Goal: Unclear

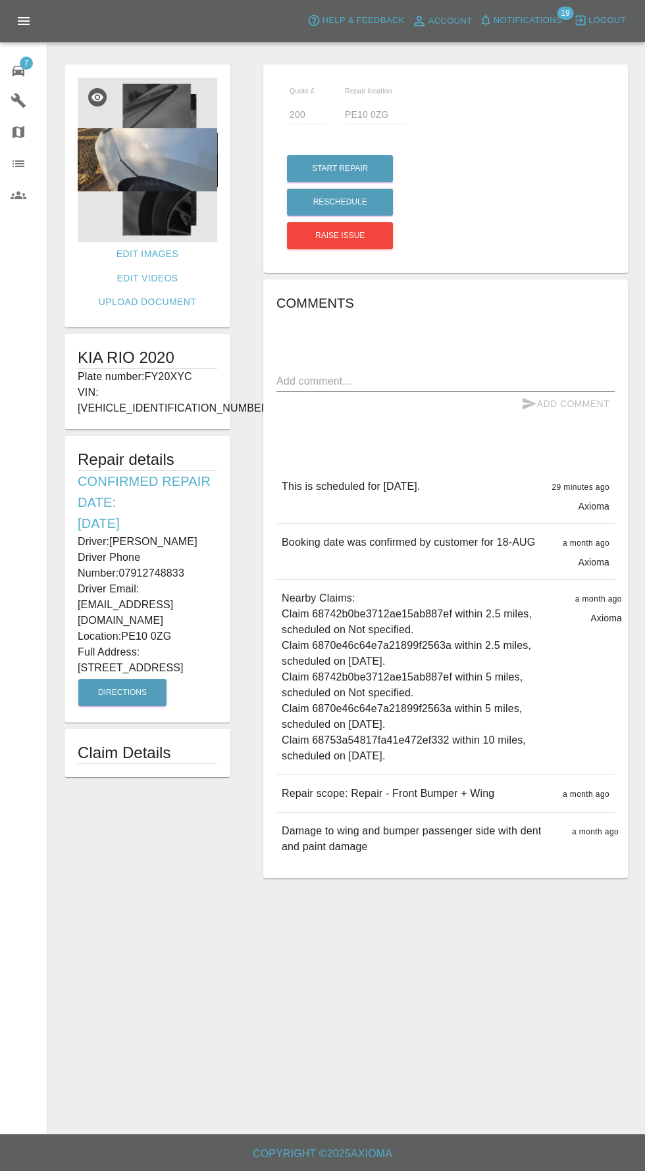
click at [160, 166] on img at bounding box center [147, 160] width 139 height 164
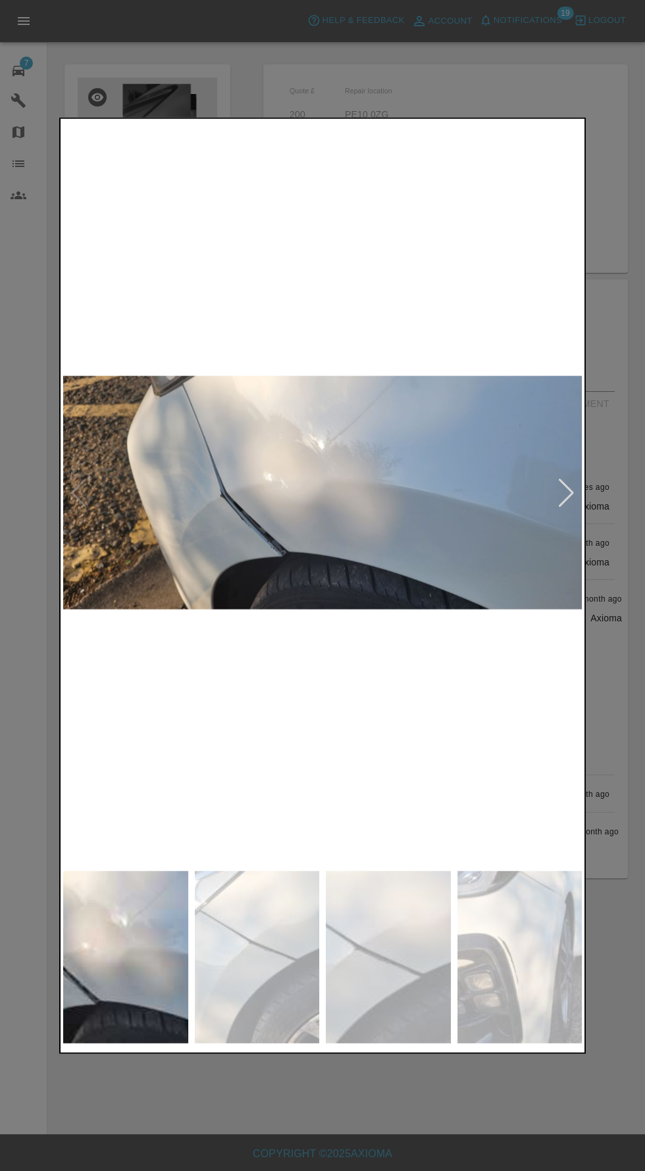
click at [566, 503] on div at bounding box center [566, 492] width 18 height 29
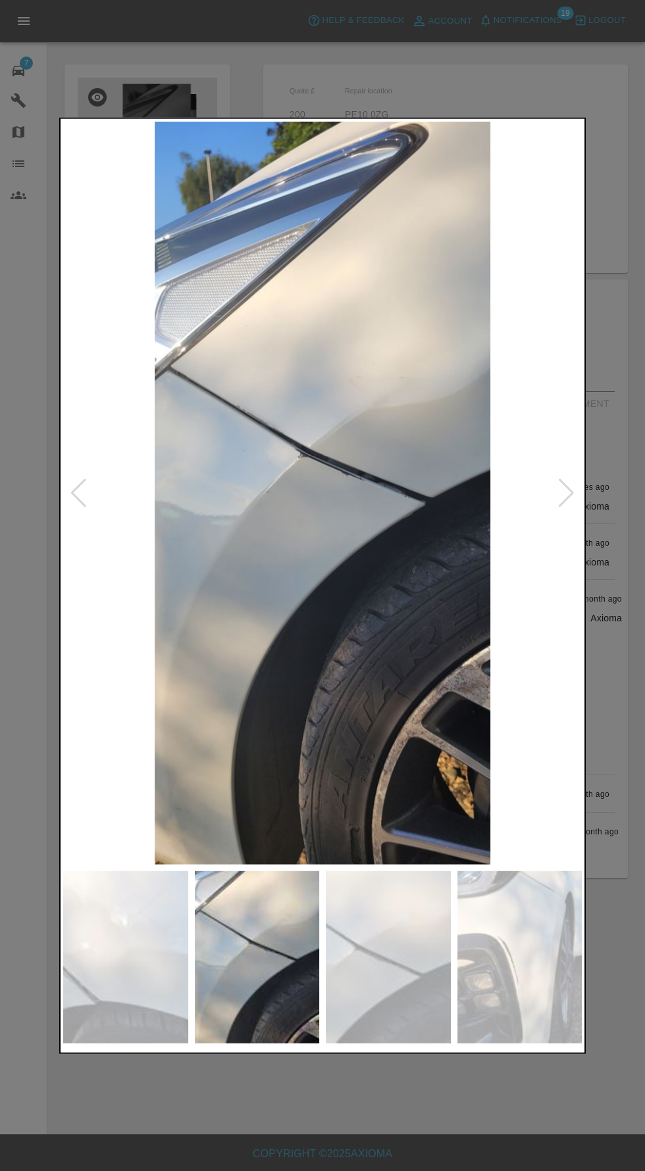
click at [559, 483] on div at bounding box center [566, 492] width 18 height 29
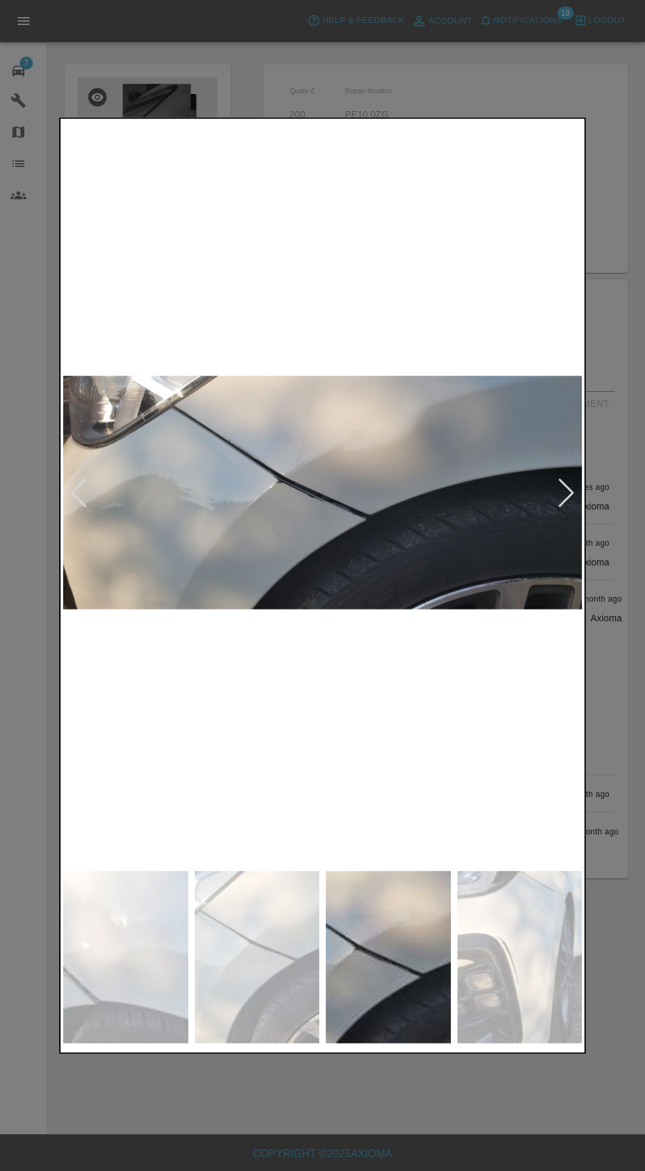
click at [564, 493] on div at bounding box center [566, 492] width 18 height 29
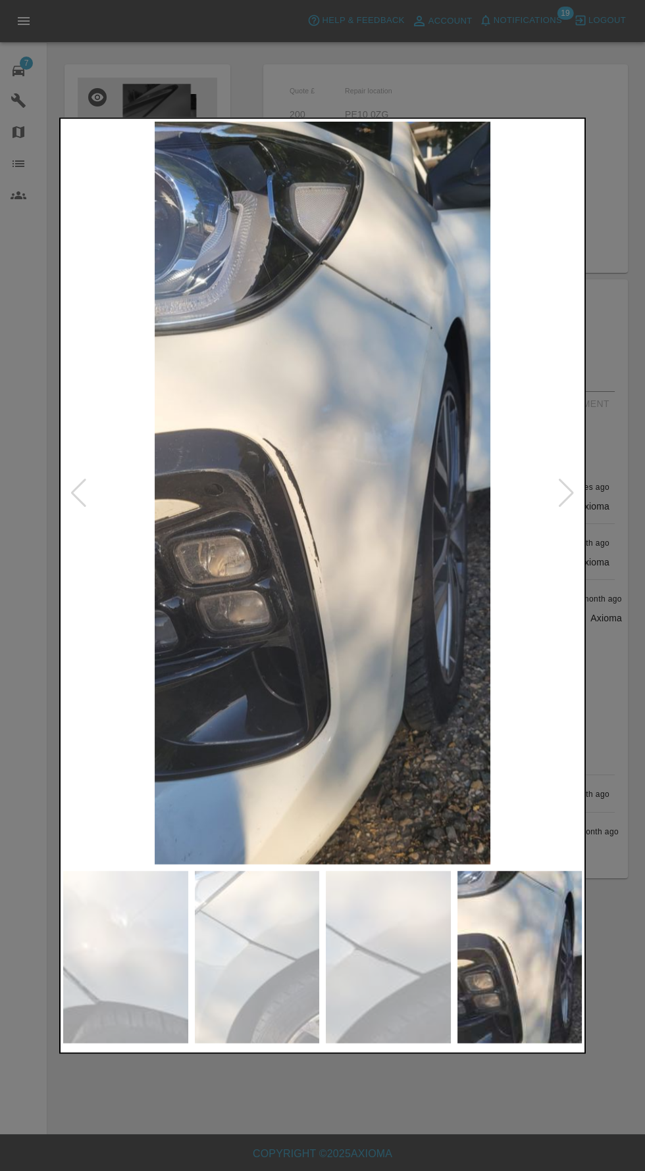
click at [566, 486] on div at bounding box center [566, 492] width 18 height 29
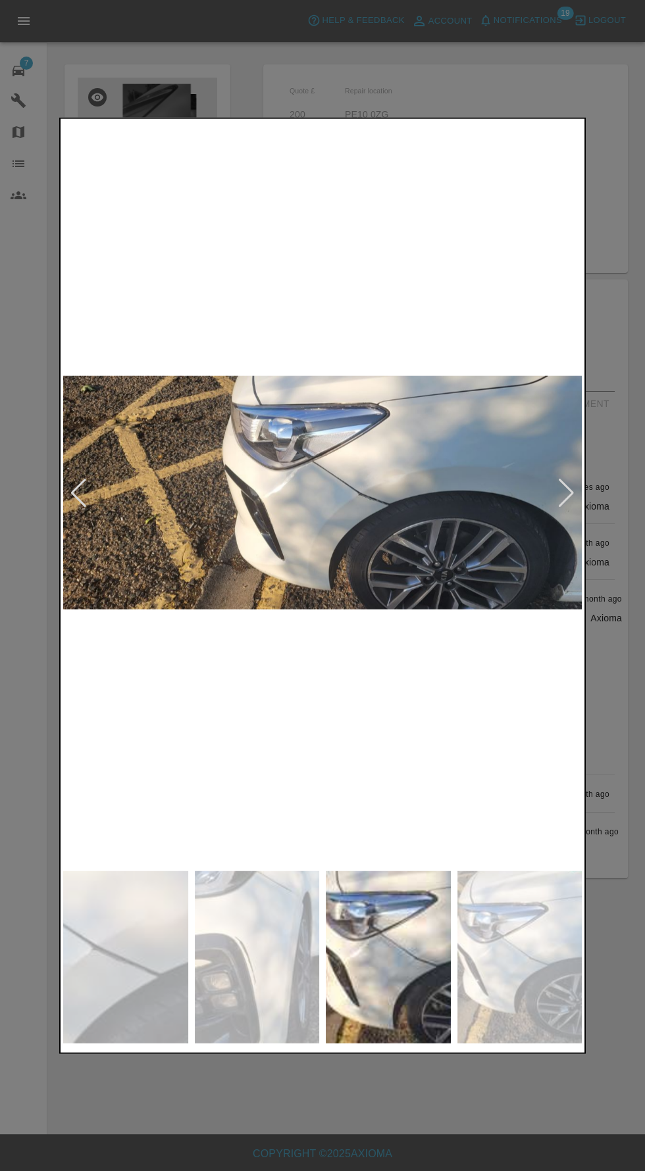
click at [569, 492] on div at bounding box center [566, 492] width 18 height 29
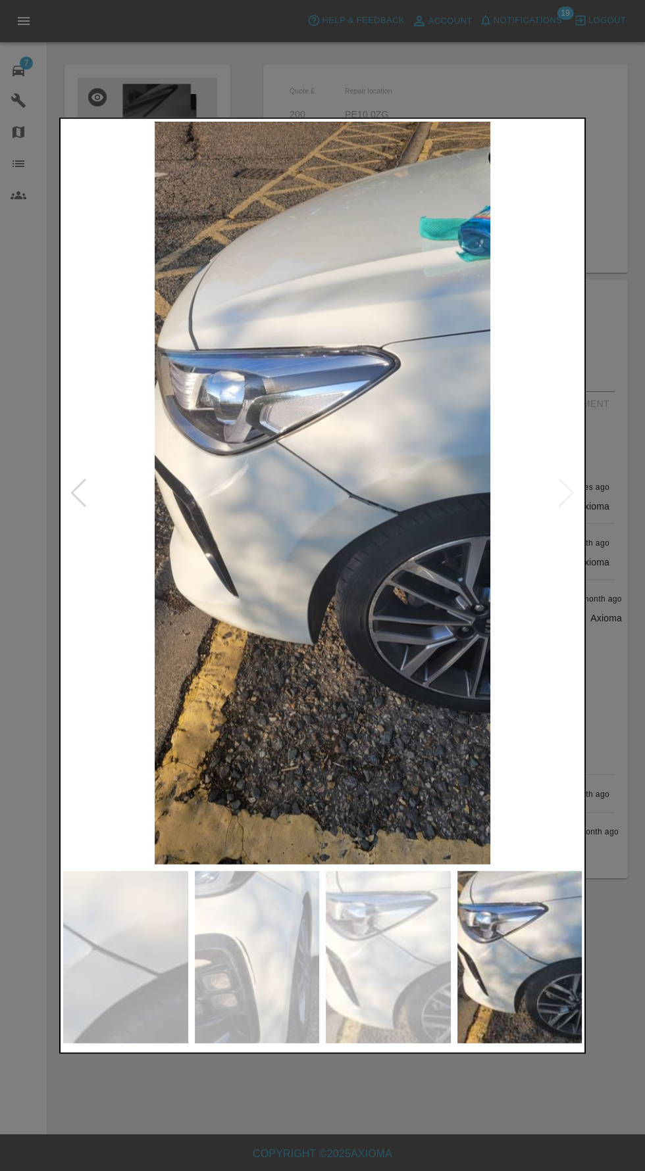
click at [558, 493] on img at bounding box center [322, 492] width 518 height 743
click at [562, 512] on img at bounding box center [322, 492] width 518 height 743
click at [78, 504] on div at bounding box center [79, 492] width 18 height 29
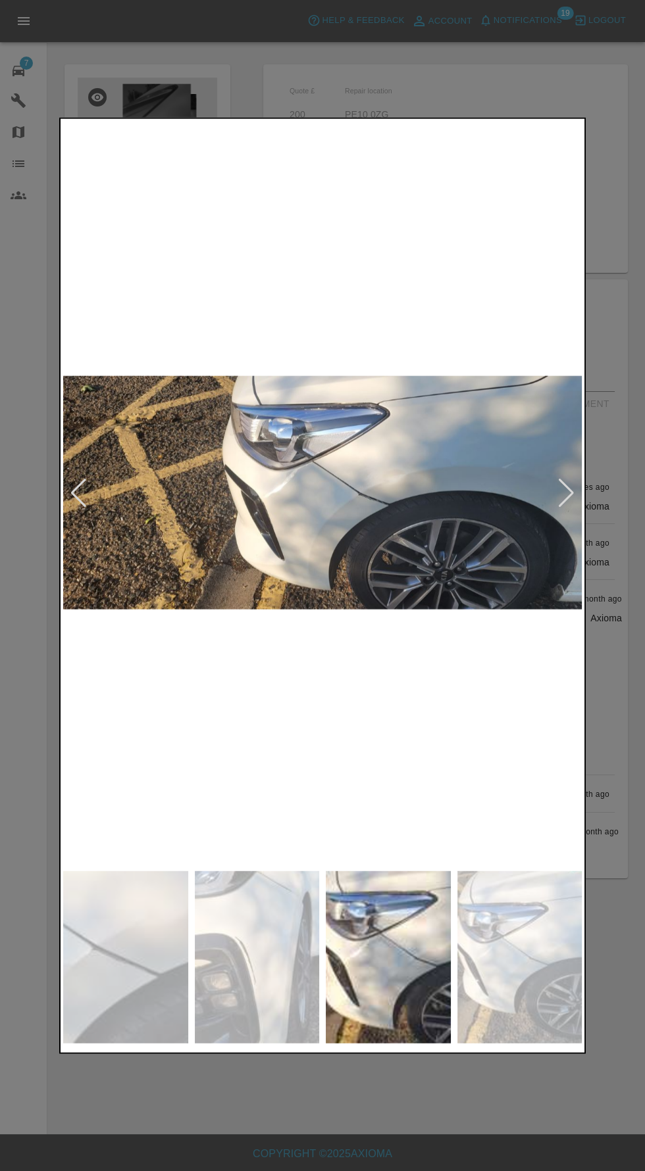
click at [79, 495] on div at bounding box center [79, 492] width 18 height 29
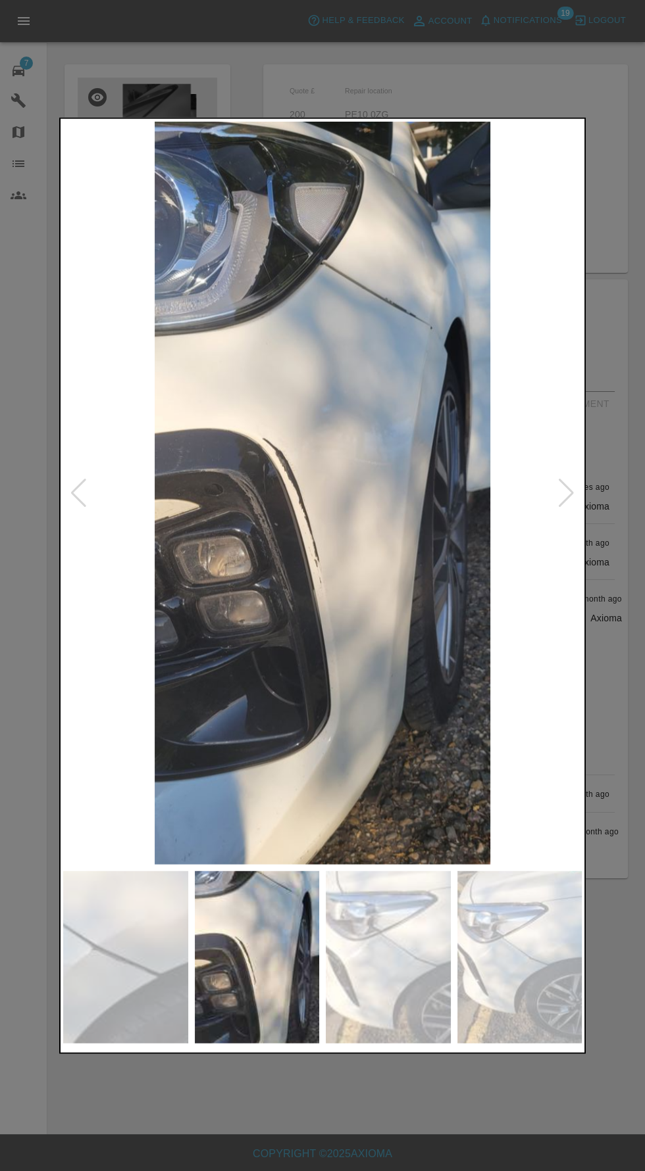
click at [386, 1086] on div at bounding box center [322, 585] width 645 height 1171
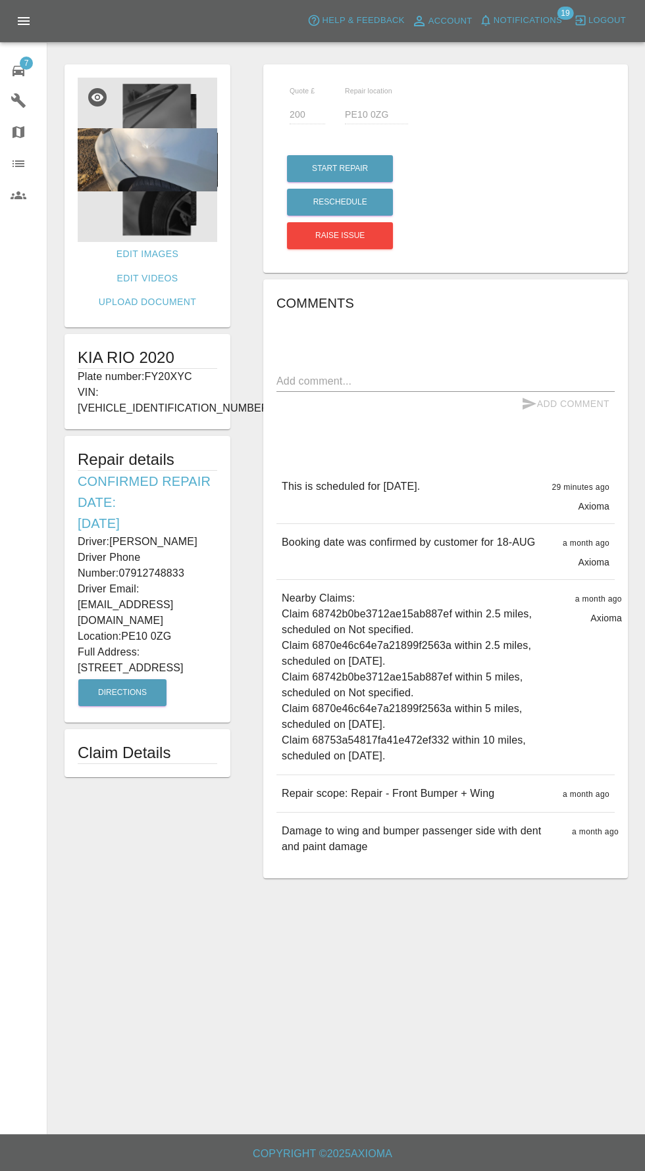
click at [156, 157] on img at bounding box center [147, 160] width 139 height 164
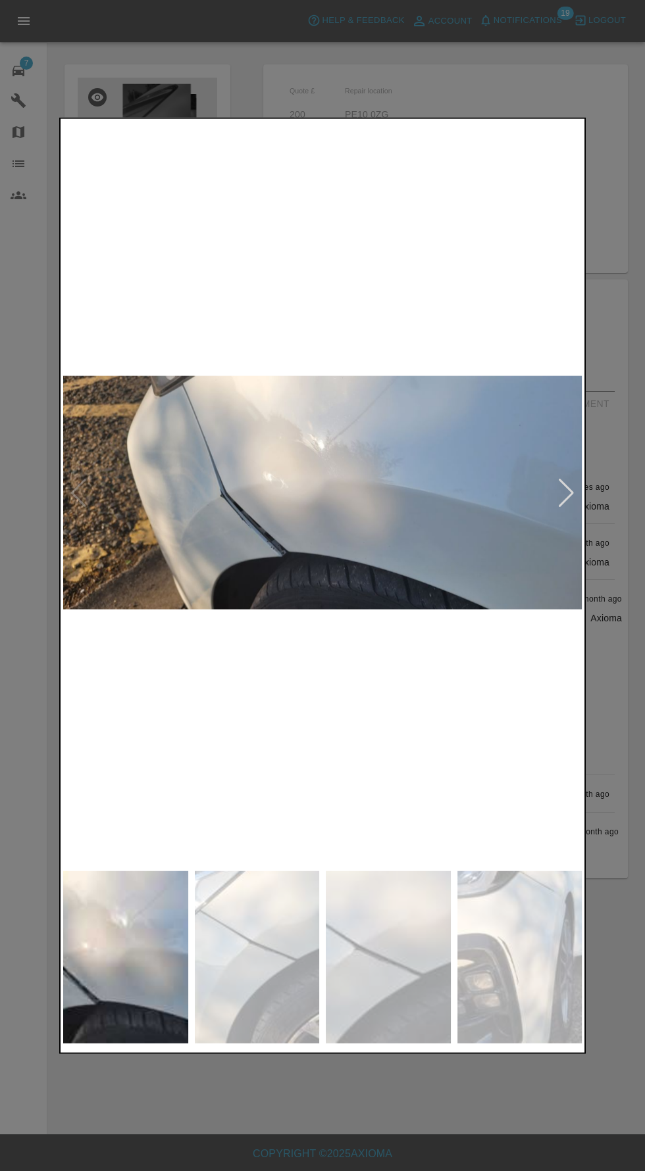
click at [565, 524] on img at bounding box center [322, 492] width 518 height 743
click at [566, 499] on div at bounding box center [566, 492] width 18 height 29
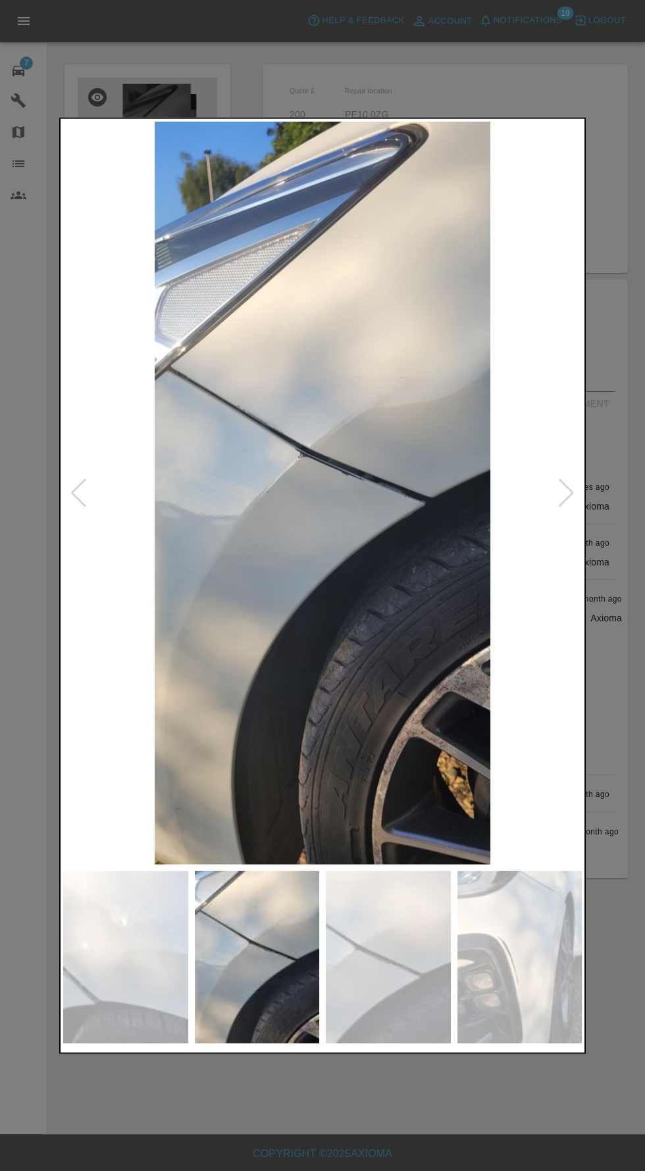
click at [561, 500] on div at bounding box center [566, 492] width 18 height 29
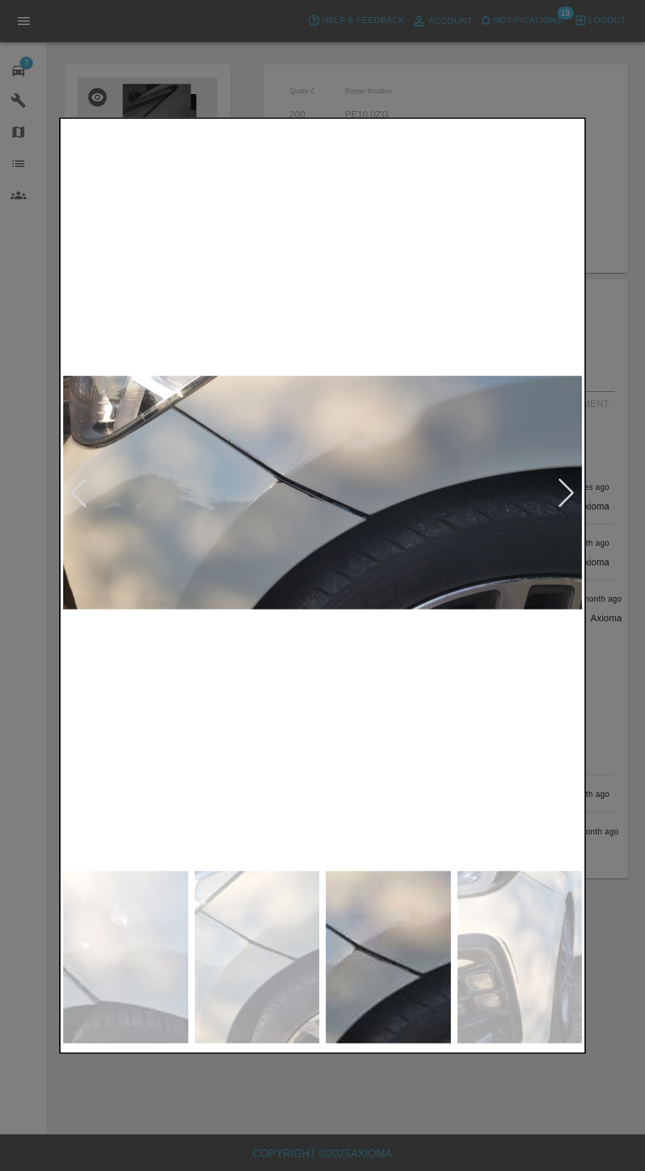
click at [458, 1131] on div at bounding box center [322, 585] width 645 height 1171
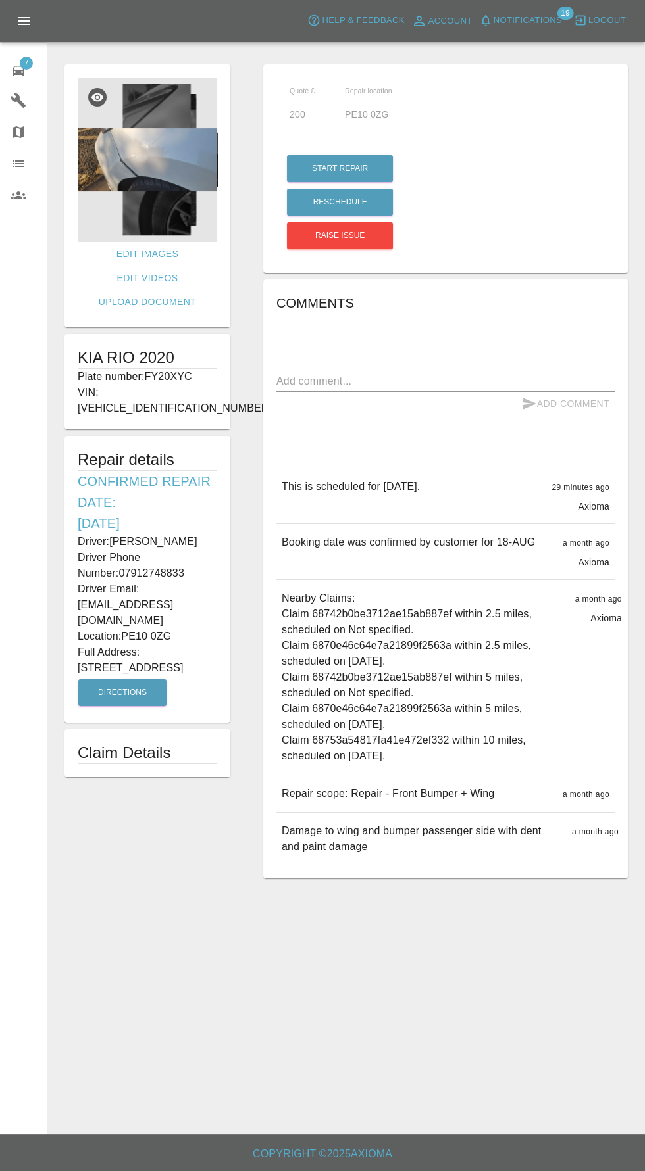
click at [153, 177] on img at bounding box center [147, 160] width 139 height 164
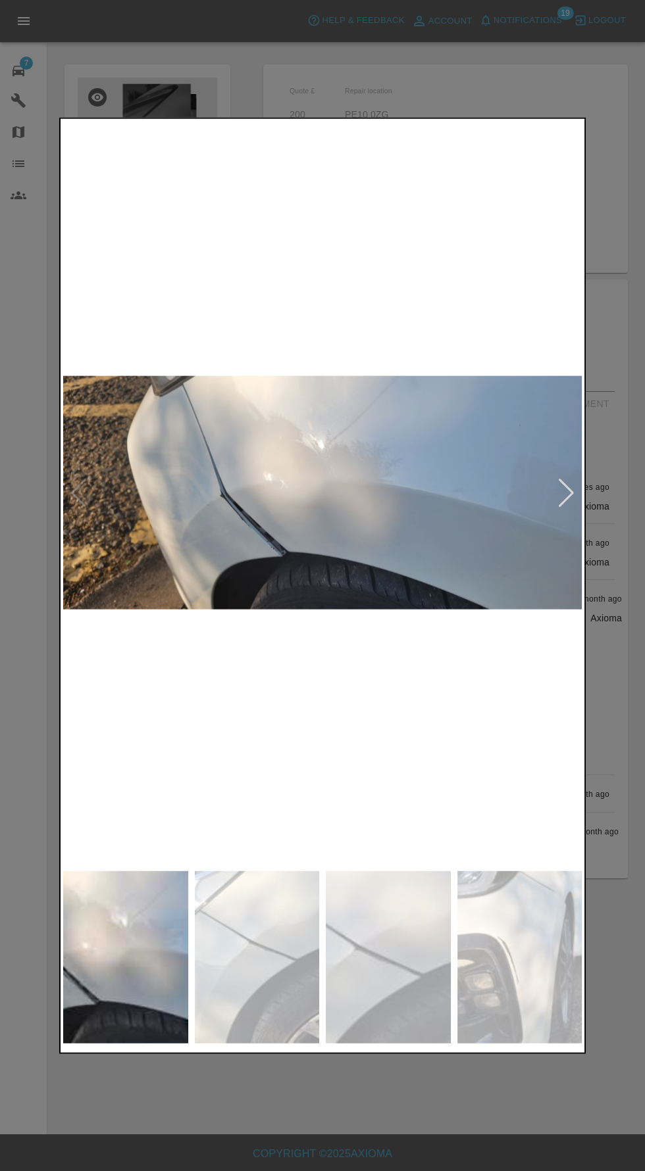
click at [576, 486] on img at bounding box center [322, 492] width 518 height 743
click at [566, 494] on div at bounding box center [566, 492] width 18 height 29
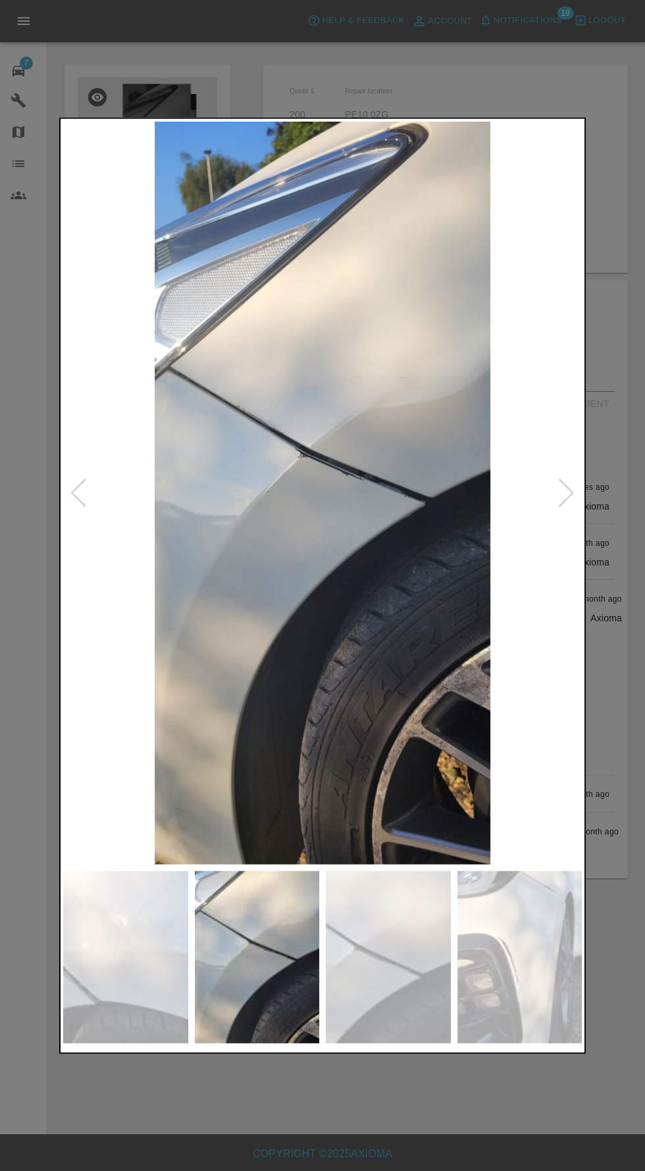
click at [566, 500] on div at bounding box center [566, 492] width 18 height 29
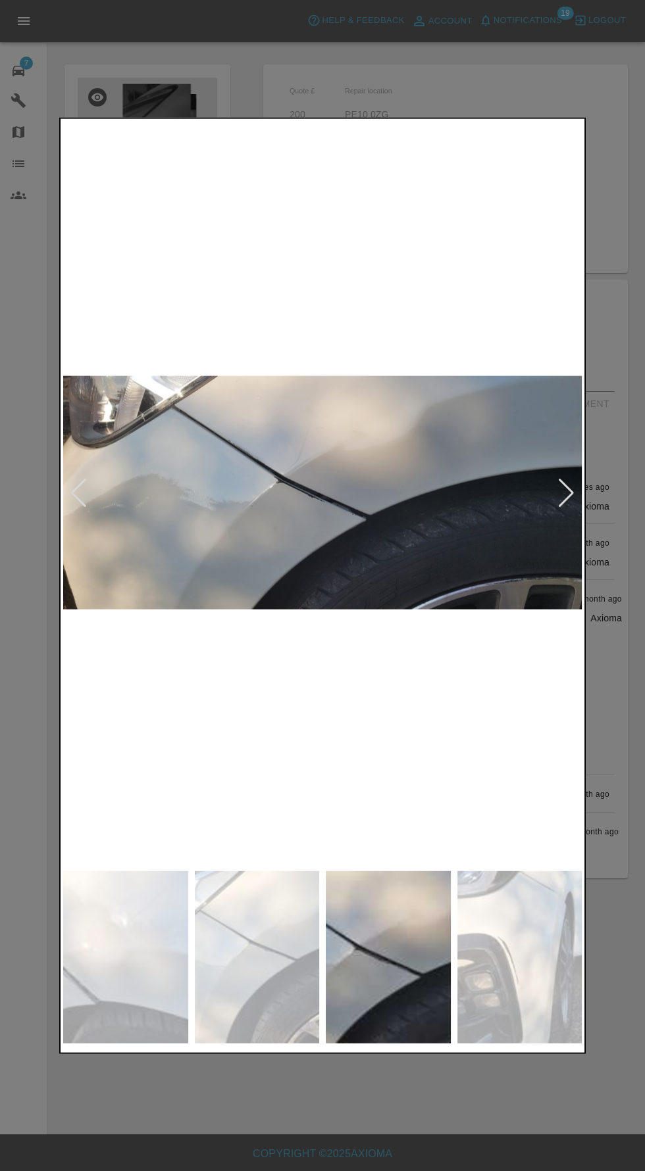
click at [561, 503] on div at bounding box center [566, 492] width 18 height 29
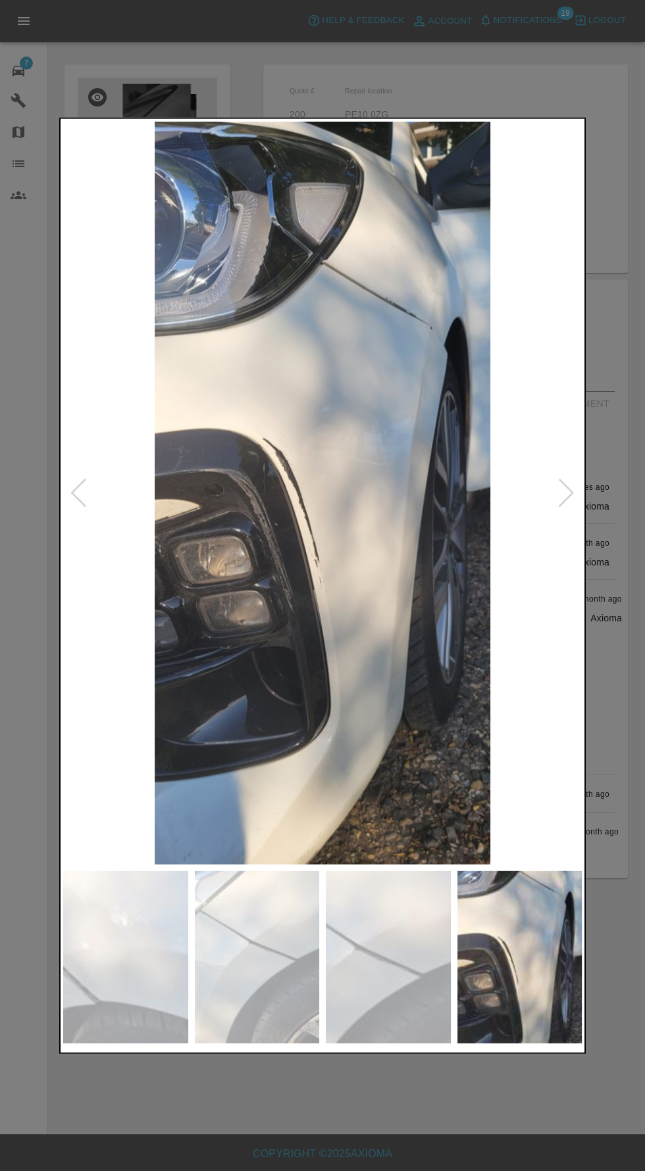
click at [572, 502] on div at bounding box center [566, 492] width 18 height 29
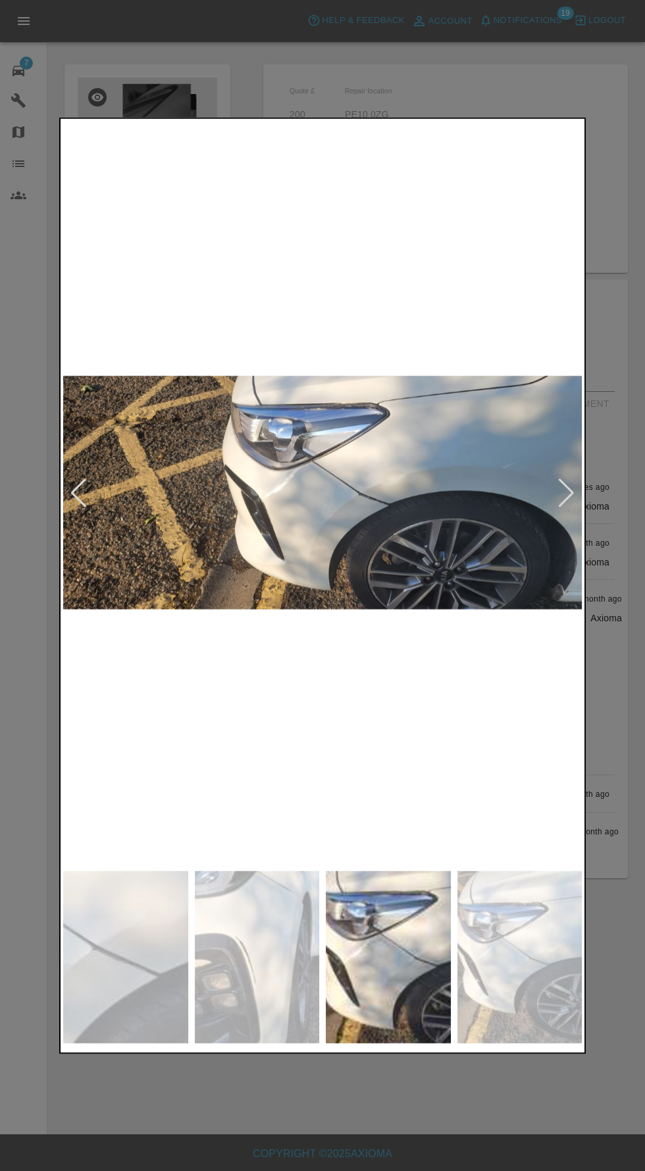
click at [569, 503] on div at bounding box center [566, 492] width 18 height 29
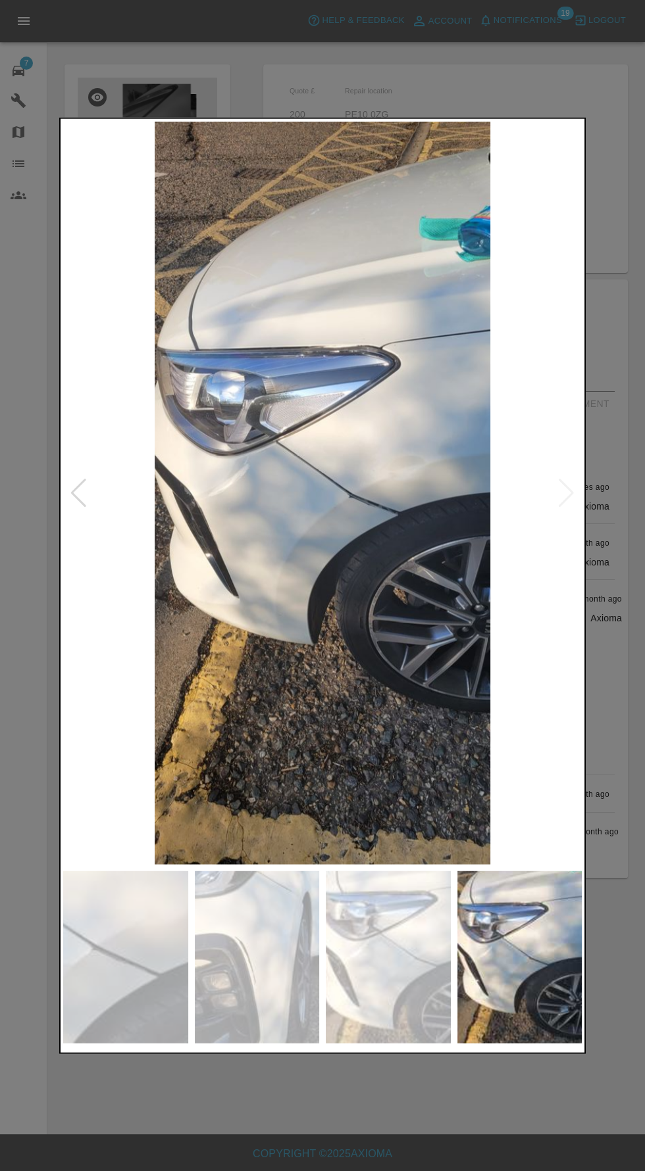
click at [566, 510] on img at bounding box center [322, 492] width 518 height 743
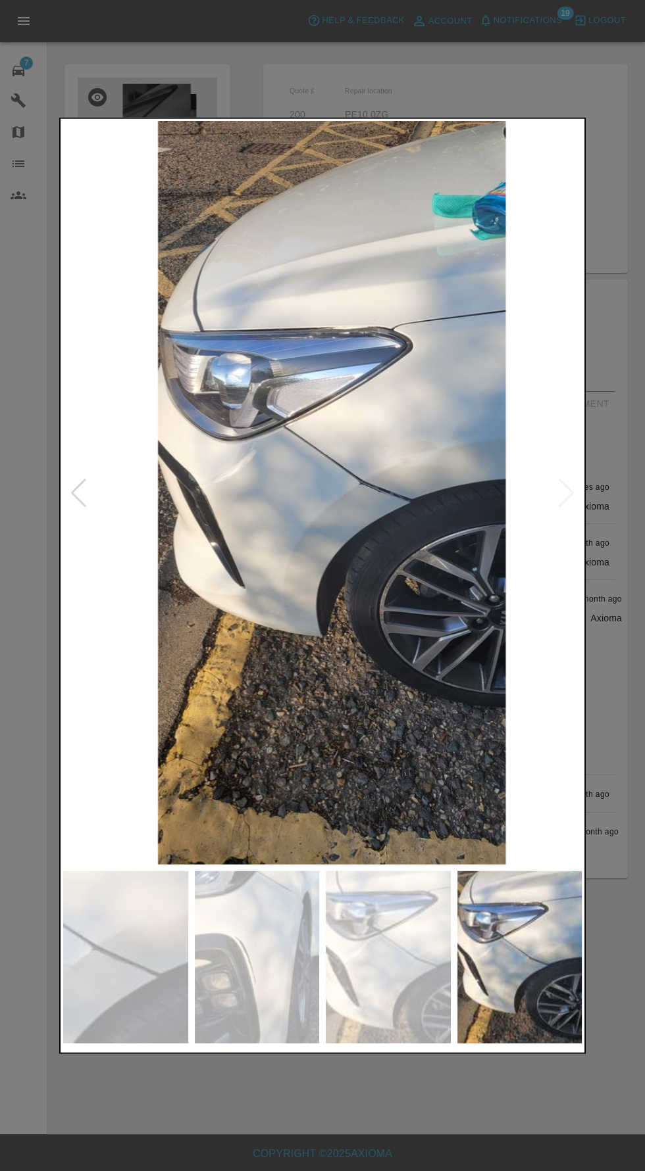
click at [495, 1123] on div at bounding box center [322, 585] width 645 height 1171
